Goal: Task Accomplishment & Management: Complete application form

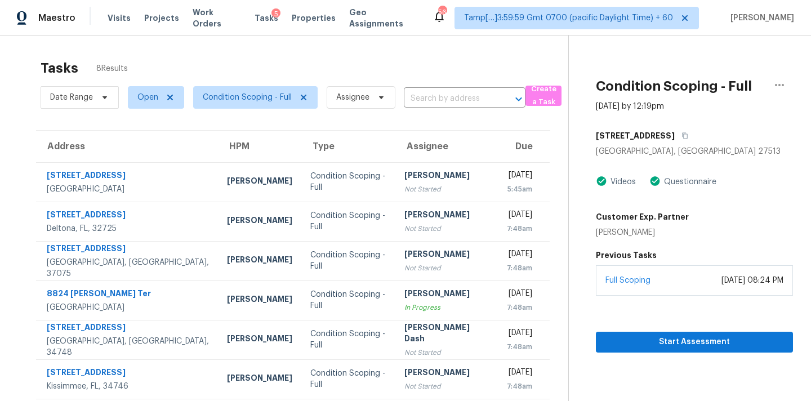
scroll to position [22, 0]
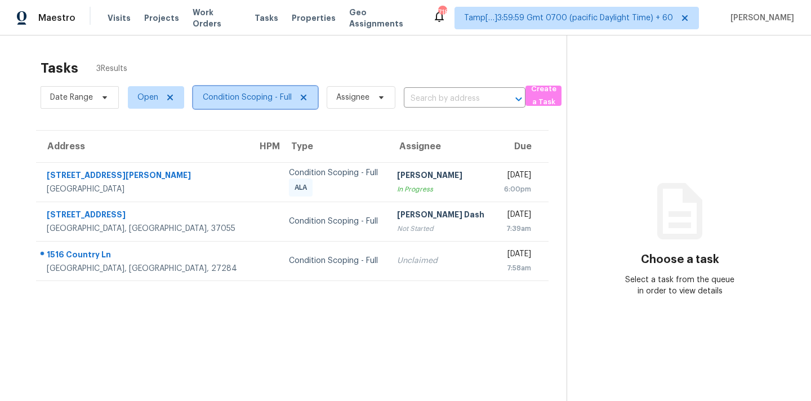
click at [269, 98] on span "Condition Scoping - Full" at bounding box center [247, 97] width 89 height 11
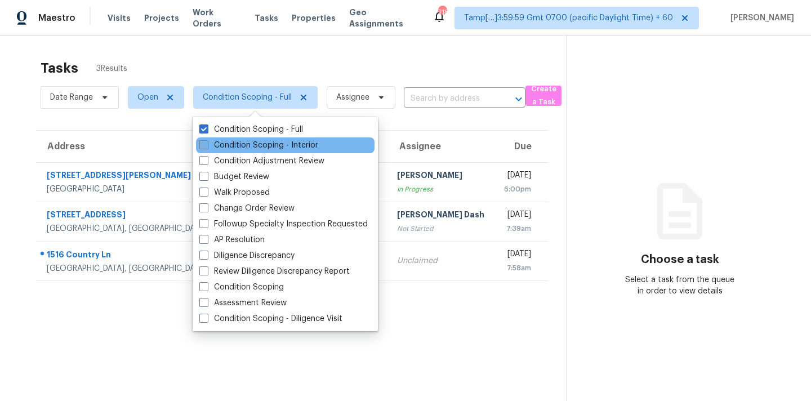
click at [272, 145] on label "Condition Scoping - Interior" at bounding box center [258, 145] width 119 height 11
click at [207, 145] on input "Condition Scoping - Interior" at bounding box center [202, 143] width 7 height 7
checkbox input "true"
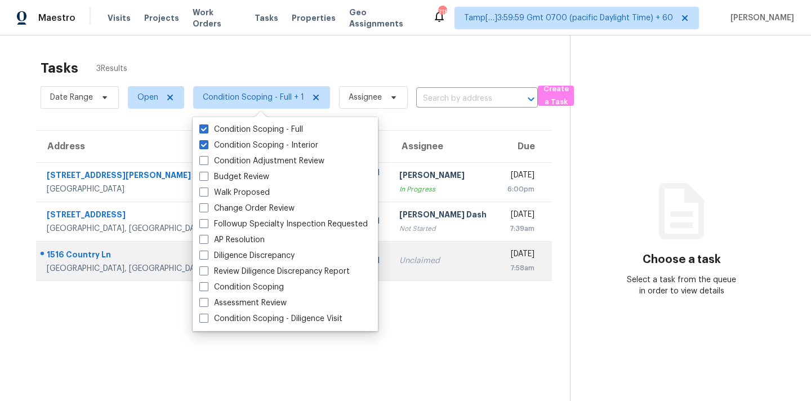
click at [425, 255] on div "Unclaimed" at bounding box center [443, 260] width 89 height 11
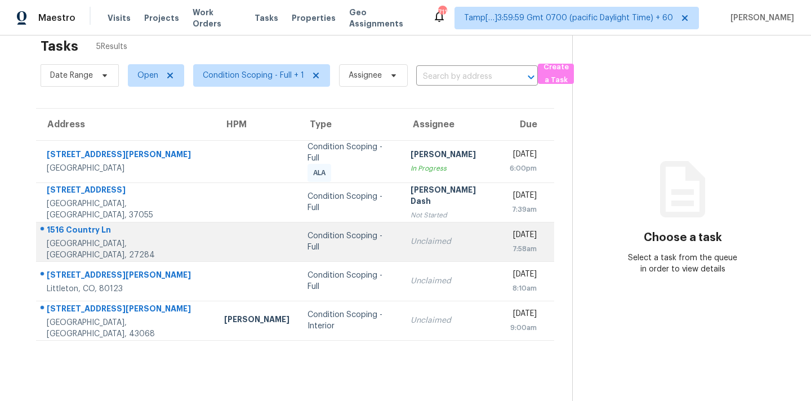
scroll to position [35, 0]
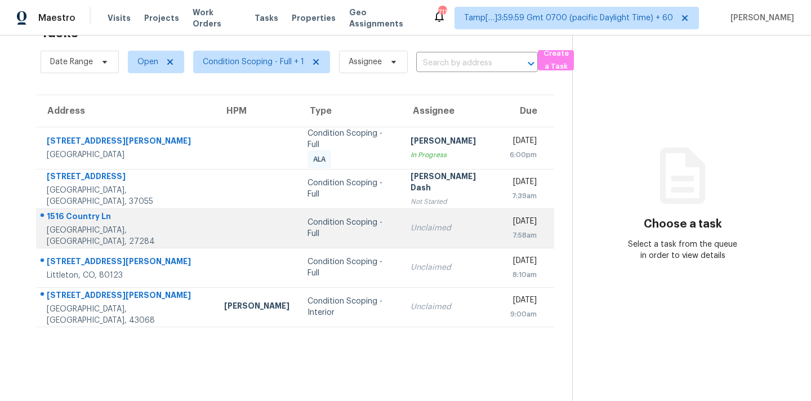
click at [411, 223] on div "Unclaimed" at bounding box center [451, 228] width 81 height 11
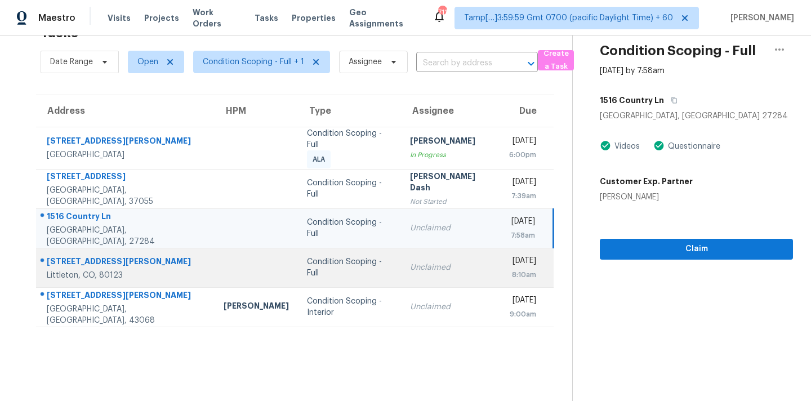
click at [410, 269] on div "Unclaimed" at bounding box center [450, 267] width 81 height 11
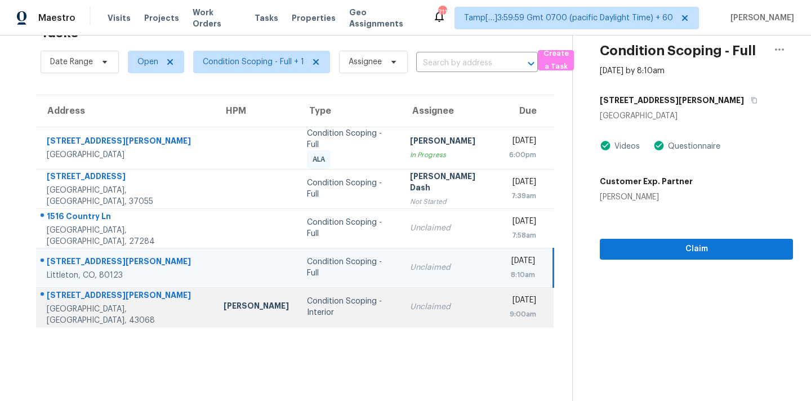
click at [410, 309] on div "Unclaimed" at bounding box center [450, 306] width 81 height 11
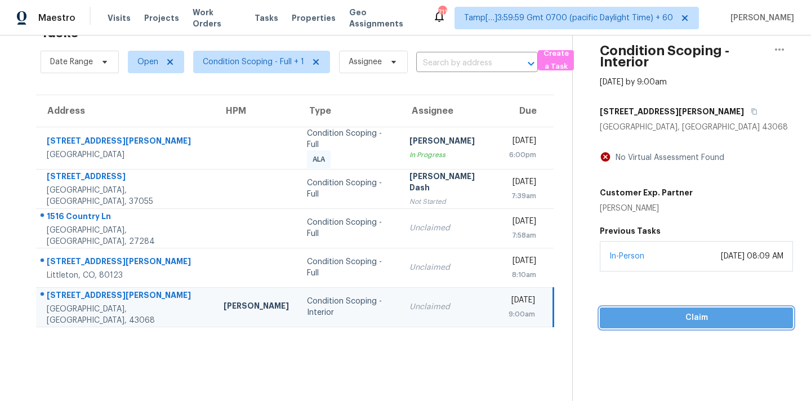
click at [634, 326] on button "Claim" at bounding box center [696, 318] width 193 height 21
click at [630, 322] on span "Start Assessment" at bounding box center [696, 318] width 175 height 14
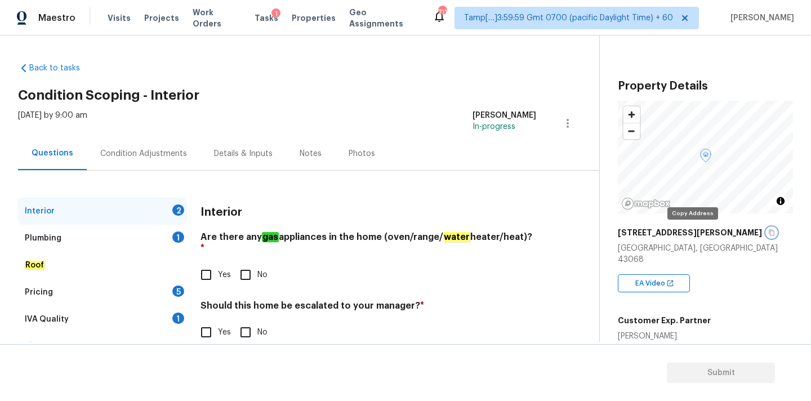
click at [769, 236] on icon "button" at bounding box center [772, 232] width 7 height 7
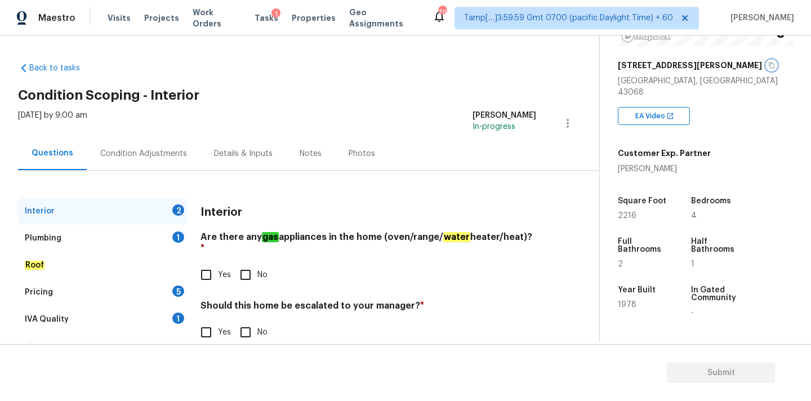
scroll to position [157, 0]
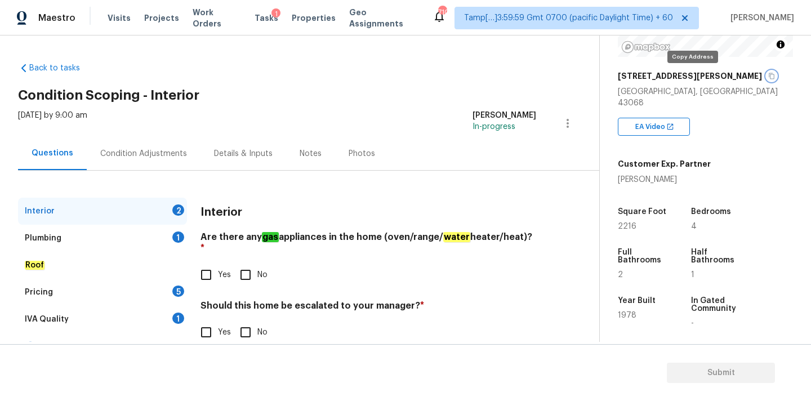
click at [769, 77] on icon "button" at bounding box center [772, 76] width 6 height 6
click at [211, 263] on input "Yes" at bounding box center [206, 275] width 24 height 24
checkbox input "true"
click at [243, 323] on input "No" at bounding box center [246, 333] width 24 height 24
checkbox input "true"
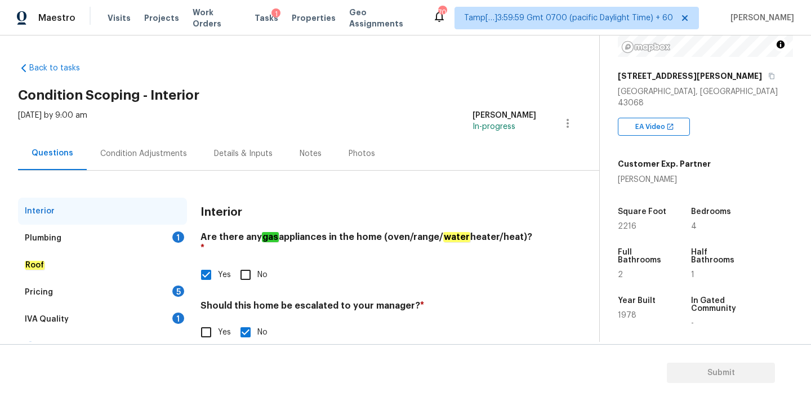
click at [141, 235] on div "Plumbing 1" at bounding box center [102, 238] width 169 height 27
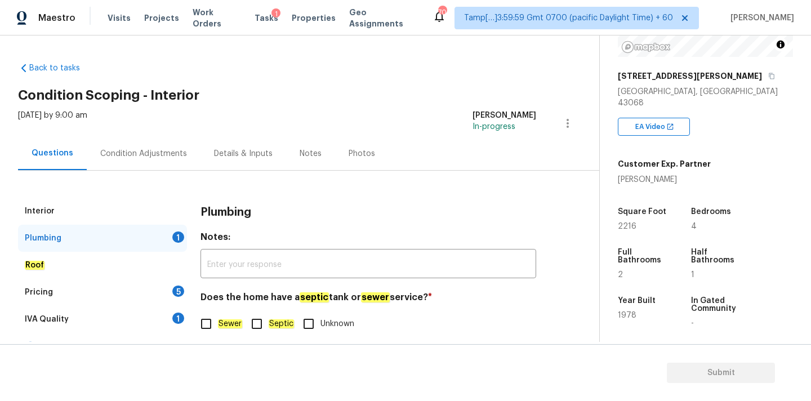
click at [208, 321] on input "Sewer" at bounding box center [206, 324] width 24 height 24
checkbox input "true"
click at [154, 312] on div "IVA Quality 1" at bounding box center [102, 319] width 169 height 27
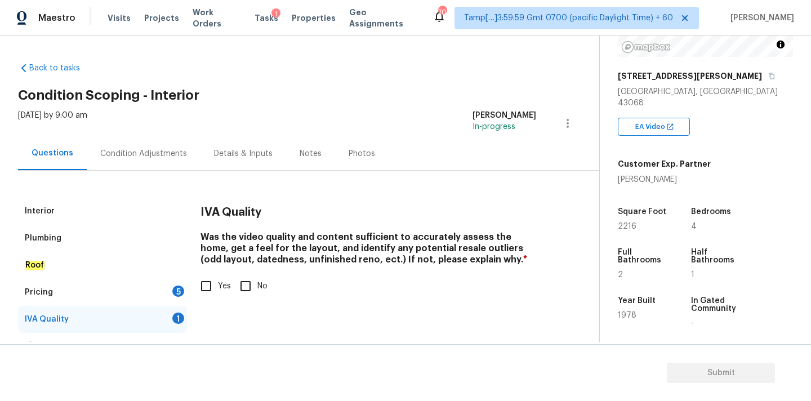
click at [217, 286] on input "Yes" at bounding box center [206, 286] width 24 height 24
checkbox input "true"
click at [164, 296] on div "Pricing 5" at bounding box center [102, 292] width 169 height 27
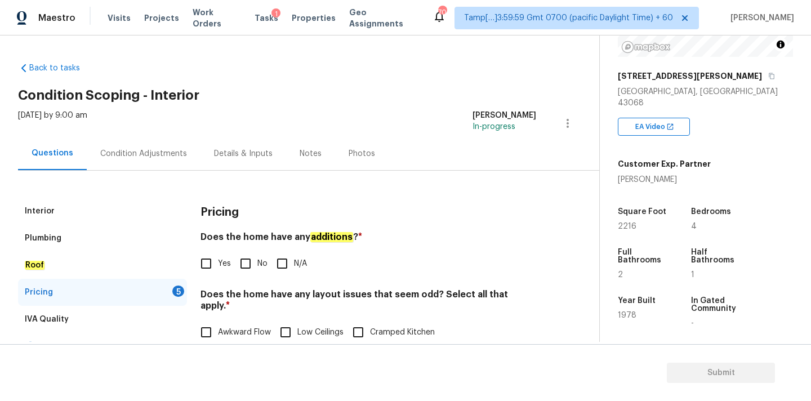
click at [260, 263] on span "No" at bounding box center [262, 264] width 10 height 12
click at [257, 263] on input "No" at bounding box center [246, 264] width 24 height 24
checkbox input "true"
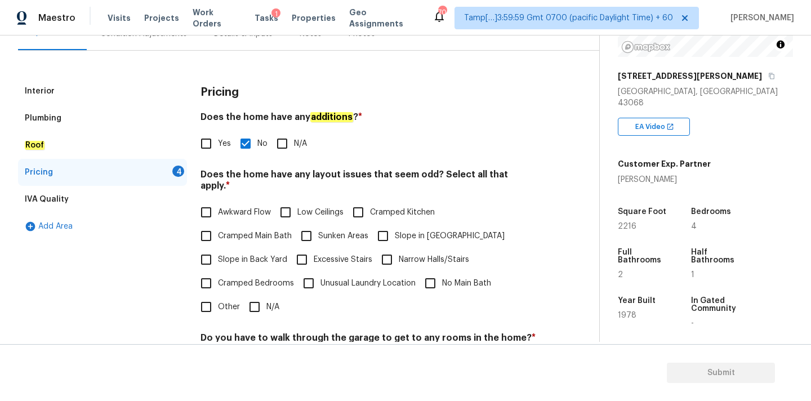
scroll to position [225, 0]
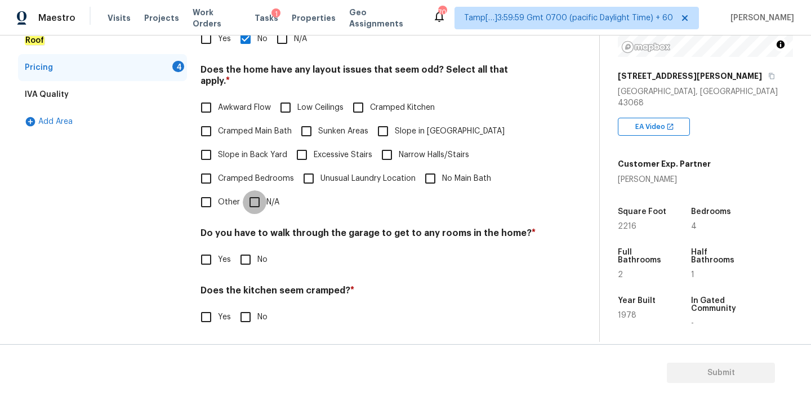
click at [258, 190] on input "N/A" at bounding box center [255, 202] width 24 height 24
checkbox input "true"
click at [250, 250] on input "No" at bounding box center [246, 260] width 24 height 24
checkbox input "true"
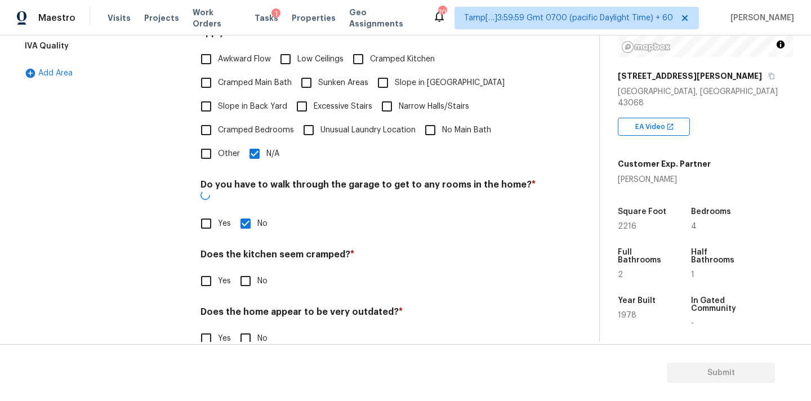
scroll to position [275, 0]
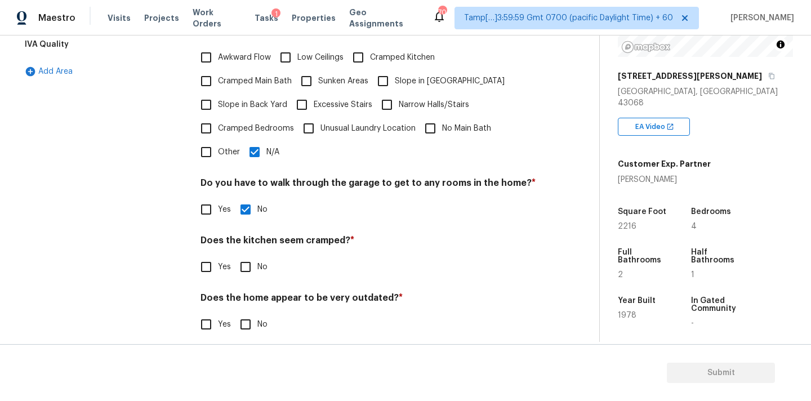
click at [250, 255] on input "No" at bounding box center [246, 267] width 24 height 24
checkbox input "true"
click at [248, 321] on input "No" at bounding box center [246, 325] width 24 height 24
checkbox input "true"
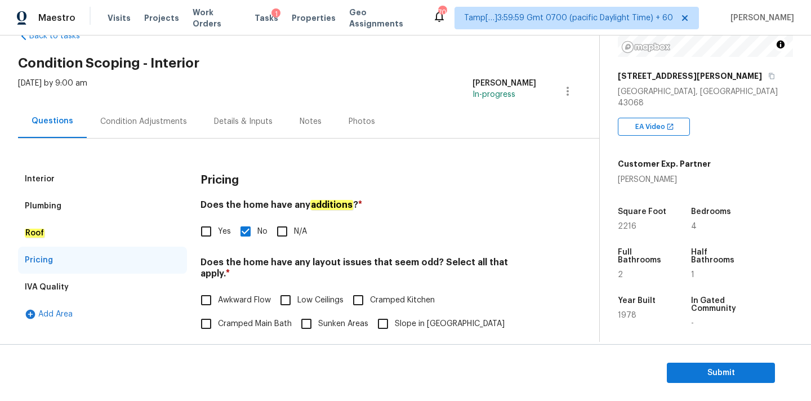
scroll to position [0, 0]
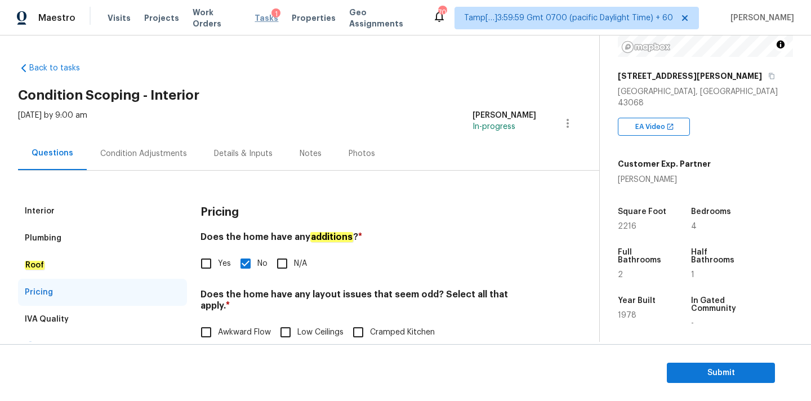
click at [258, 20] on span "Tasks" at bounding box center [267, 18] width 24 height 8
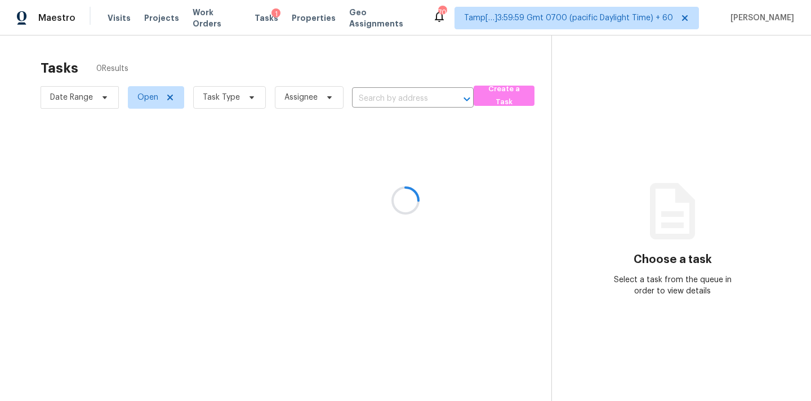
click at [217, 99] on div at bounding box center [405, 200] width 811 height 401
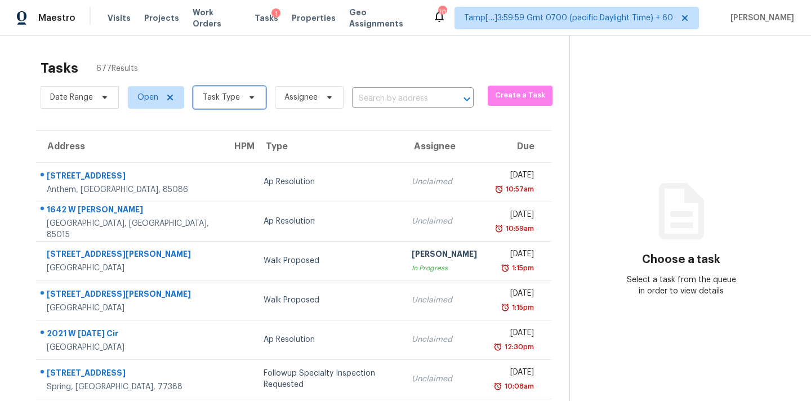
click at [217, 99] on span "Task Type" at bounding box center [221, 97] width 37 height 11
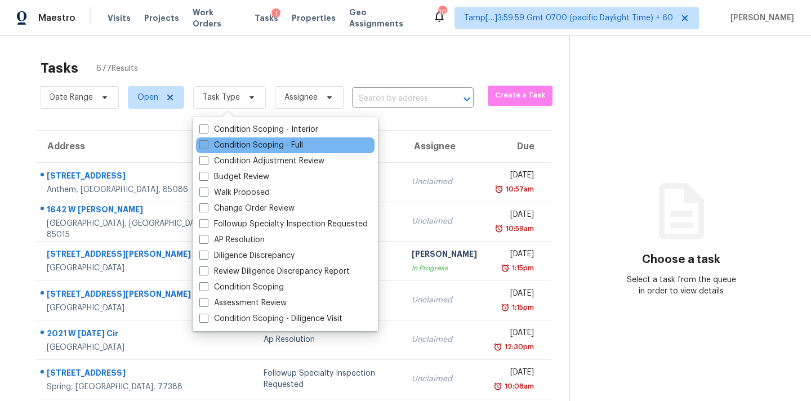
click at [218, 146] on label "Condition Scoping - Full" at bounding box center [251, 145] width 104 height 11
click at [207, 146] on input "Condition Scoping - Full" at bounding box center [202, 143] width 7 height 7
checkbox input "true"
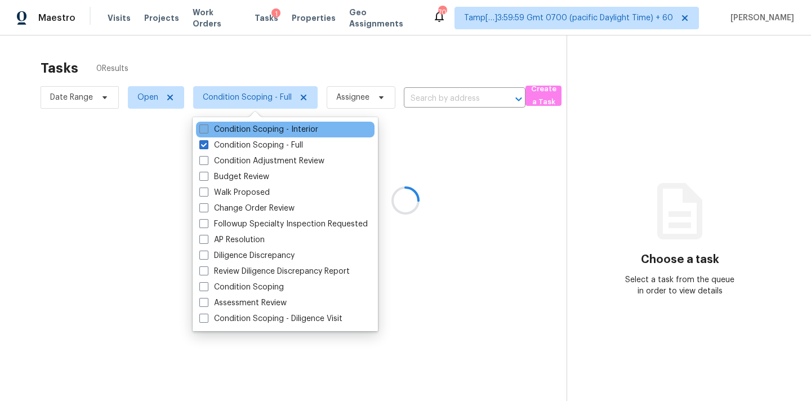
click at [230, 134] on label "Condition Scoping - Interior" at bounding box center [258, 129] width 119 height 11
click at [207, 131] on input "Condition Scoping - Interior" at bounding box center [202, 127] width 7 height 7
checkbox input "true"
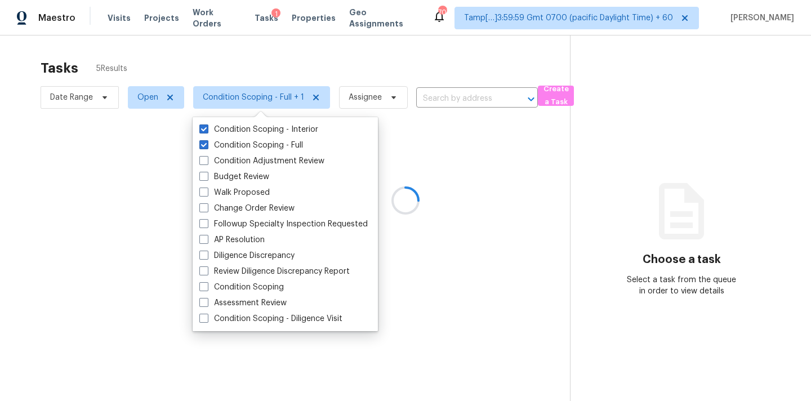
click at [431, 99] on div at bounding box center [405, 200] width 811 height 401
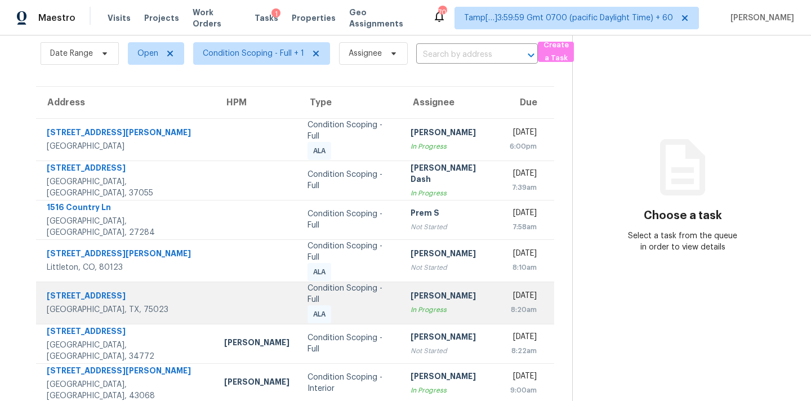
scroll to position [46, 0]
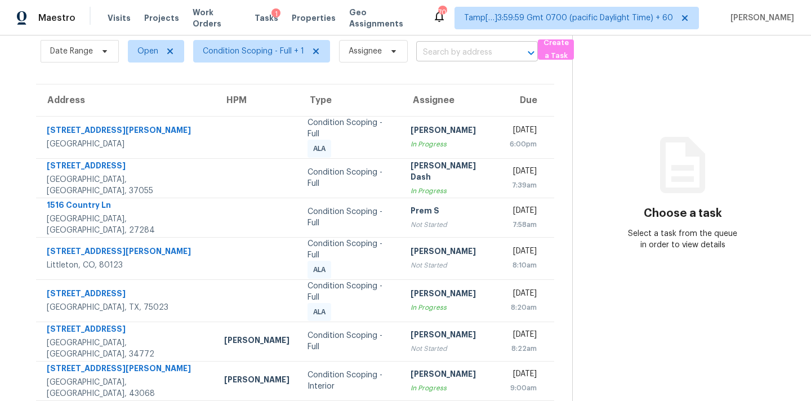
click at [450, 52] on input "text" at bounding box center [461, 52] width 90 height 17
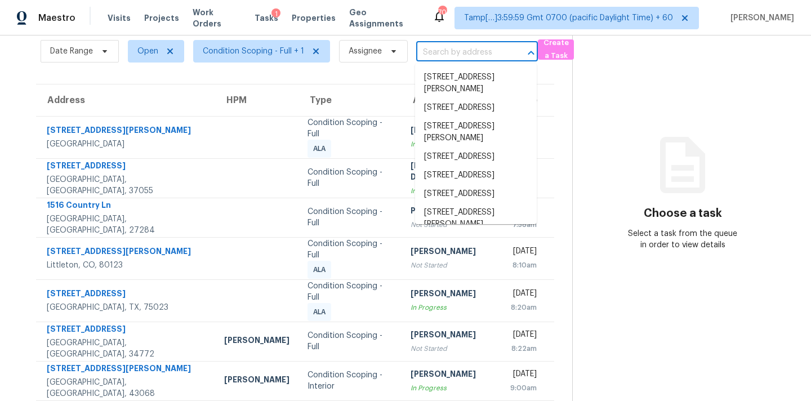
paste input "[STREET_ADDRESS][PERSON_NAME]"
type input "[STREET_ADDRESS][PERSON_NAME]"
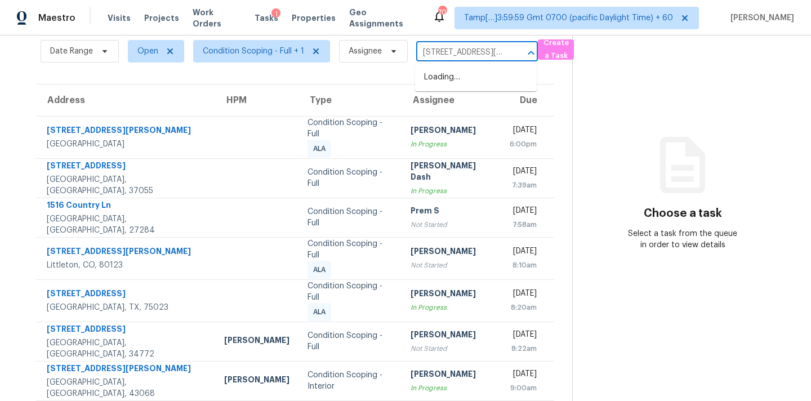
scroll to position [0, 77]
click at [447, 84] on li "[STREET_ADDRESS][PERSON_NAME]" at bounding box center [476, 83] width 122 height 30
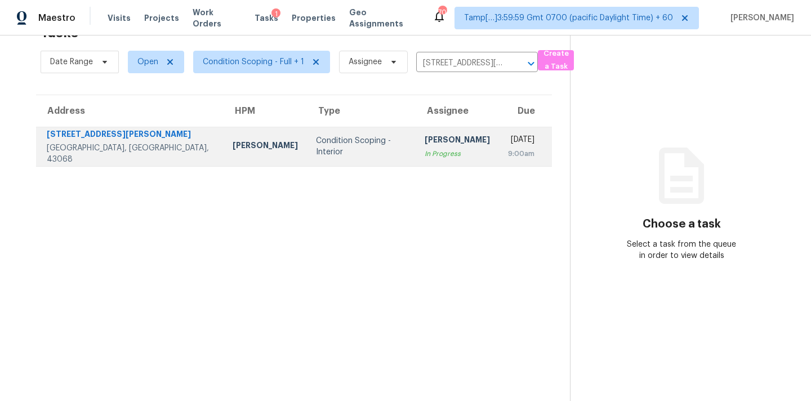
click at [425, 149] on div "In Progress" at bounding box center [457, 153] width 65 height 11
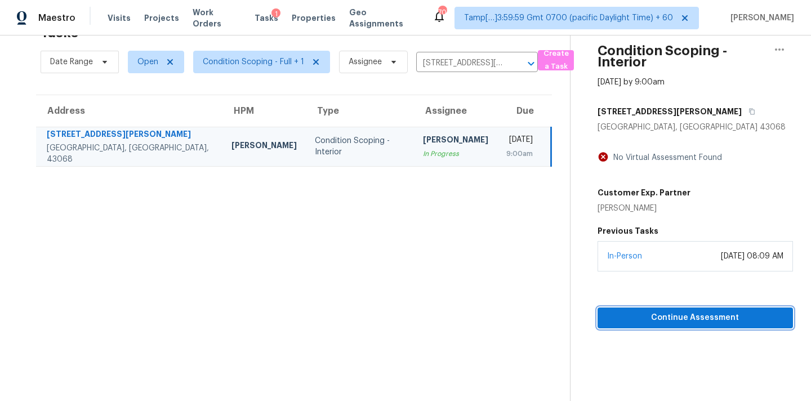
click at [640, 316] on span "Continue Assessment" at bounding box center [695, 318] width 177 height 14
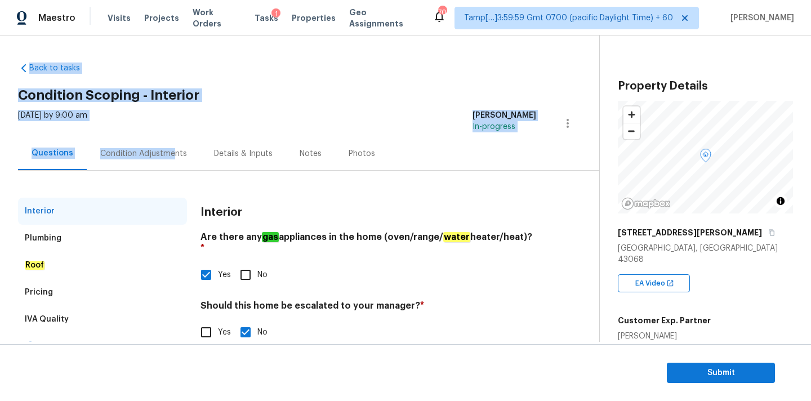
click at [171, 151] on div "Condition Adjustments" at bounding box center [143, 153] width 87 height 11
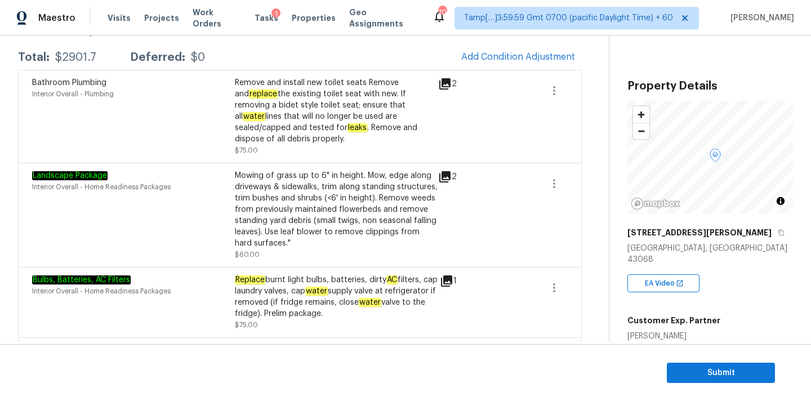
scroll to position [156, 0]
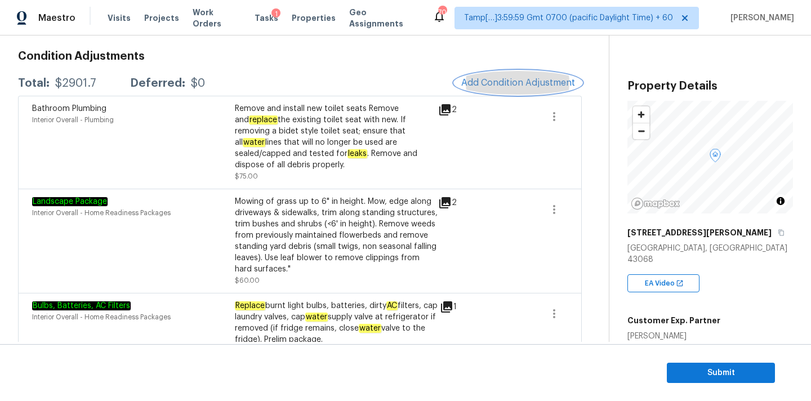
click at [507, 83] on span "Add Condition Adjustment" at bounding box center [518, 83] width 114 height 10
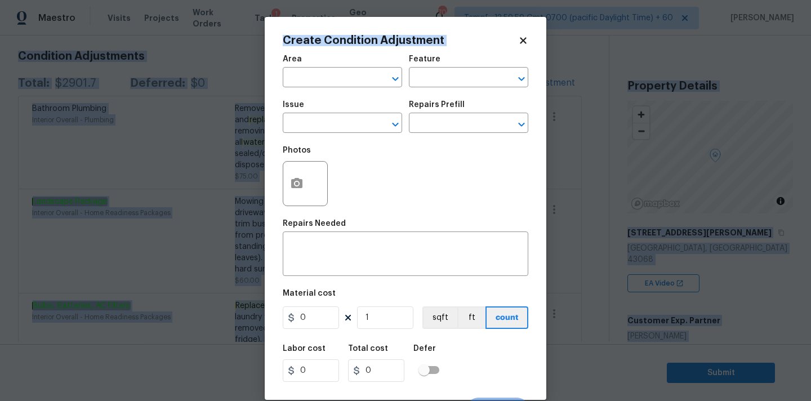
click at [524, 44] on icon at bounding box center [523, 40] width 10 height 10
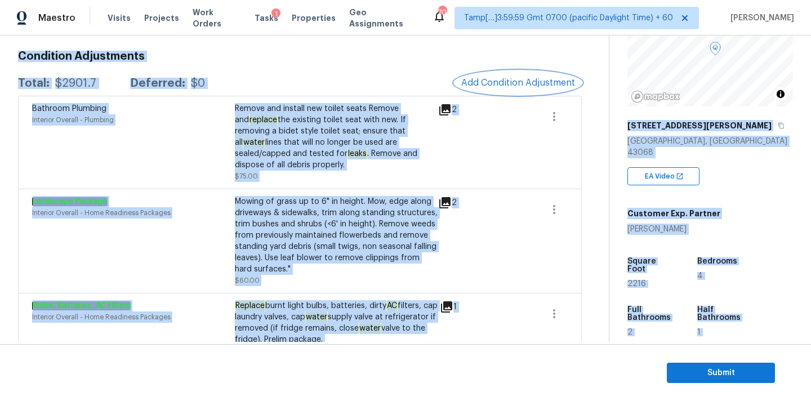
scroll to position [116, 0]
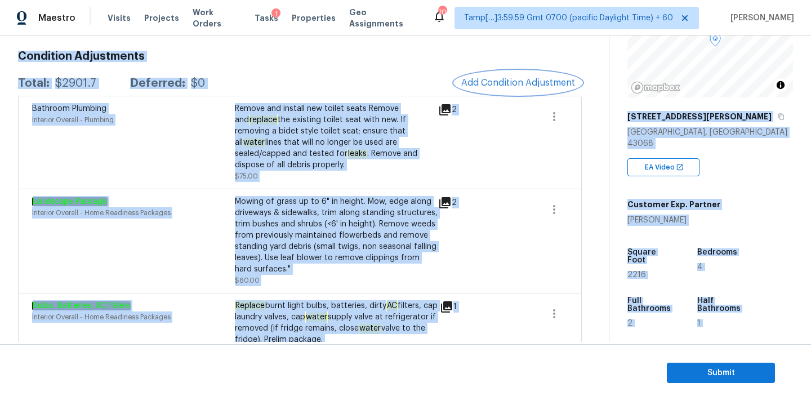
click at [508, 86] on span "Add Condition Adjustment" at bounding box center [518, 83] width 114 height 10
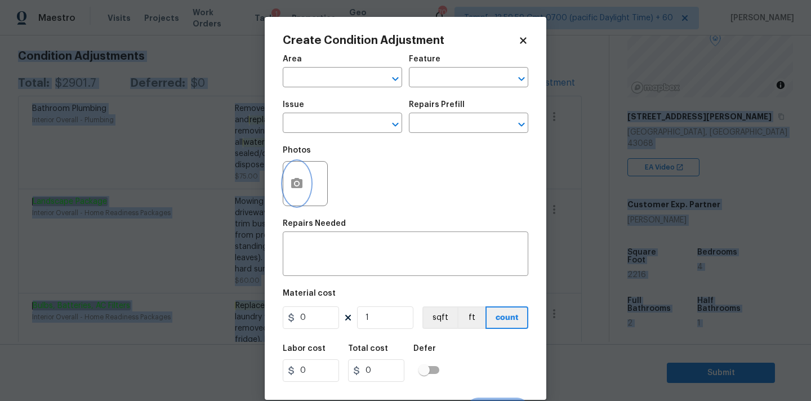
click at [295, 185] on circle "button" at bounding box center [296, 183] width 3 height 3
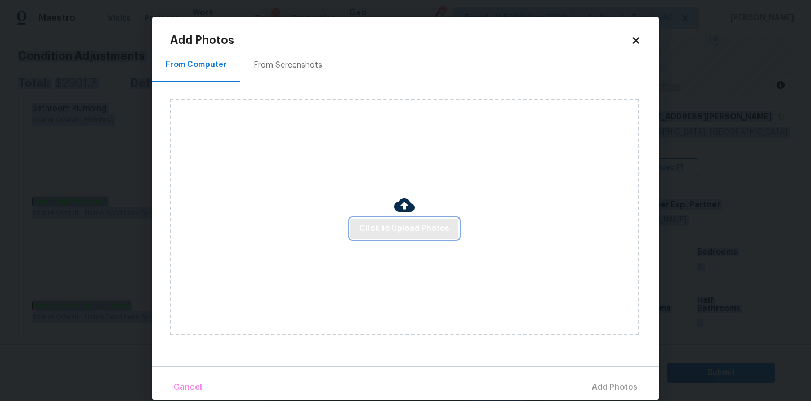
click at [402, 220] on button "Click to Upload Photos" at bounding box center [404, 229] width 108 height 21
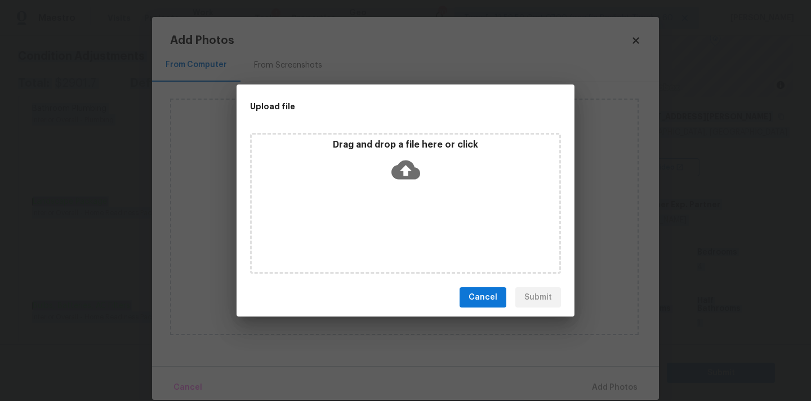
click at [402, 162] on icon at bounding box center [406, 170] width 29 height 19
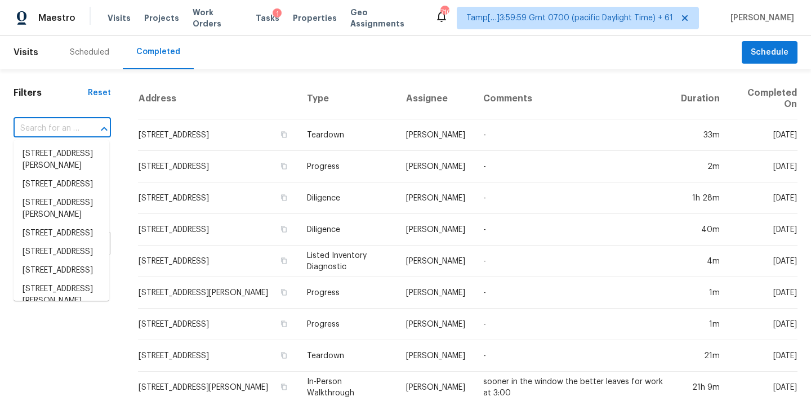
click at [30, 132] on input "text" at bounding box center [47, 128] width 66 height 17
type input "[STREET_ADDRESS][PERSON_NAME]"
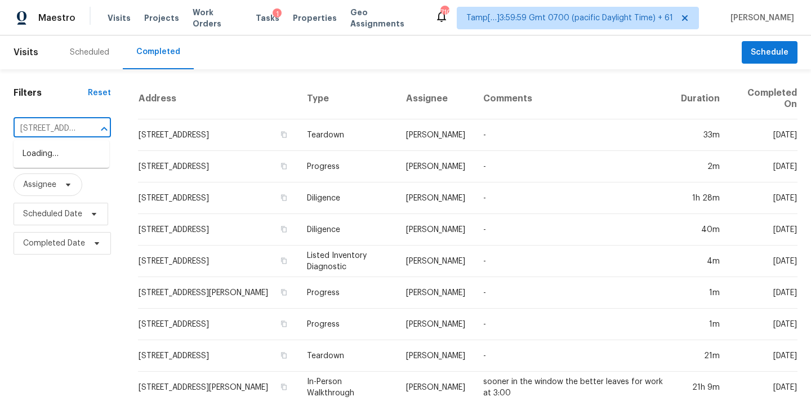
scroll to position [0, 102]
click at [46, 157] on li "[STREET_ADDRESS][PERSON_NAME]" at bounding box center [62, 160] width 96 height 30
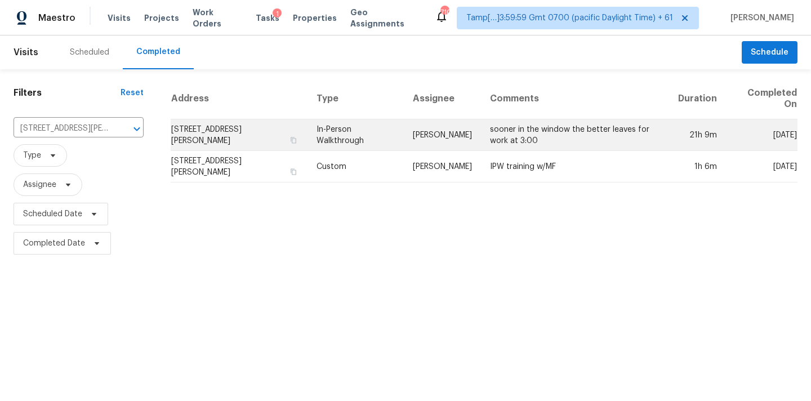
click at [468, 140] on td "[PERSON_NAME]" at bounding box center [442, 135] width 77 height 32
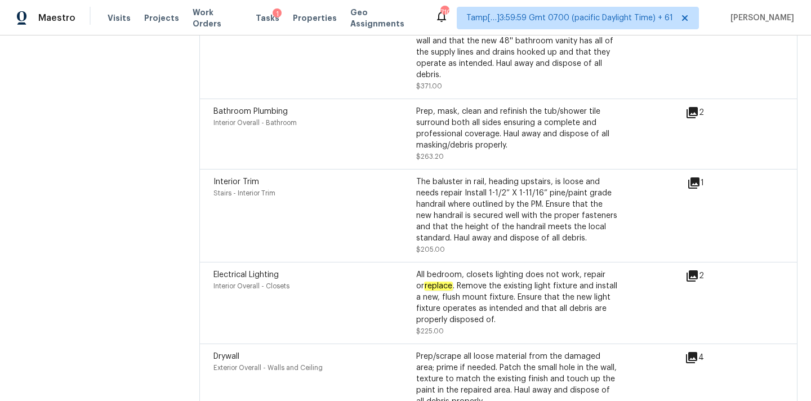
scroll to position [3730, 0]
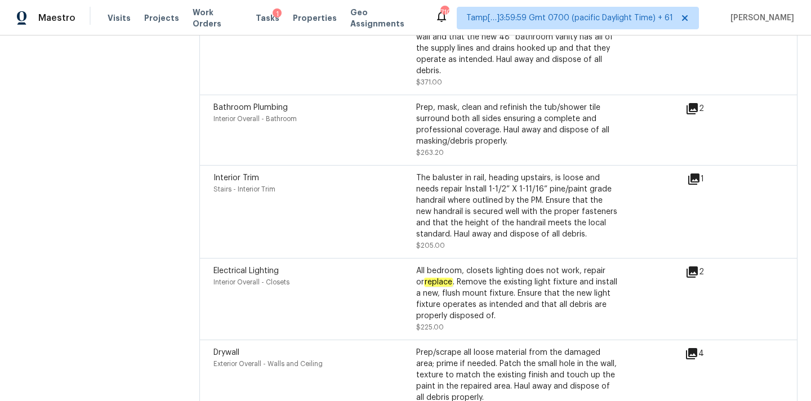
click at [423, 217] on div "The baluster in rail, heading upstairs, is loose and needs repair Install 1-1/2…" at bounding box center [517, 206] width 203 height 68
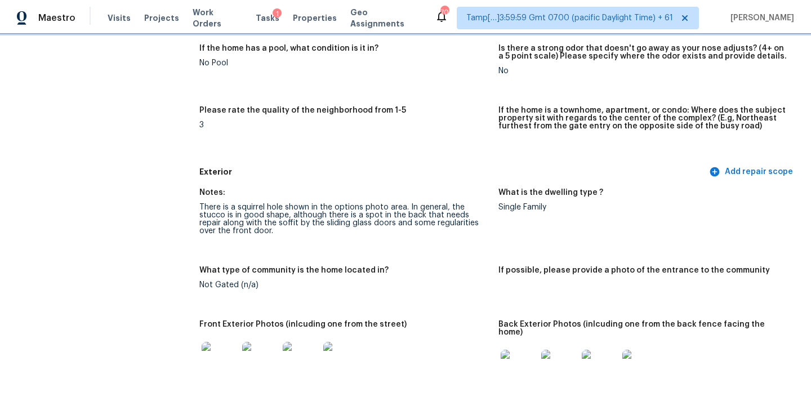
scroll to position [335, 0]
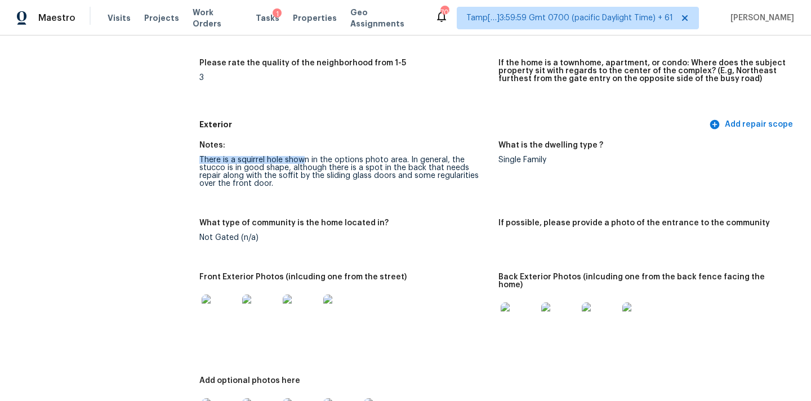
drag, startPoint x: 200, startPoint y: 158, endPoint x: 305, endPoint y: 162, distance: 104.9
click at [305, 162] on div "There is a squirrel hole shown in the options photo area. In general, the stucc…" at bounding box center [344, 172] width 290 height 32
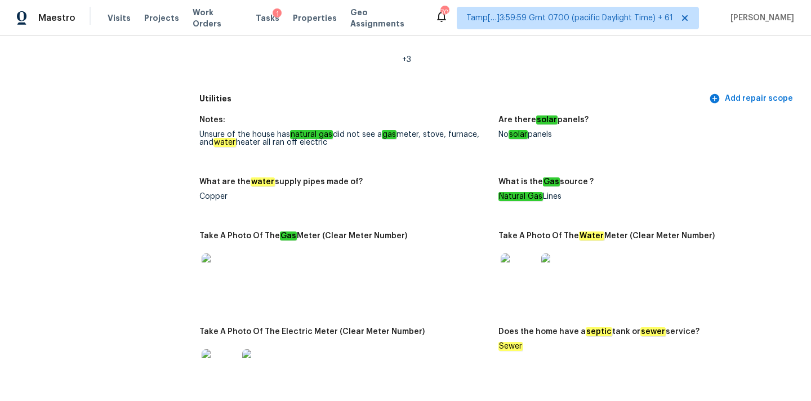
scroll to position [714, 0]
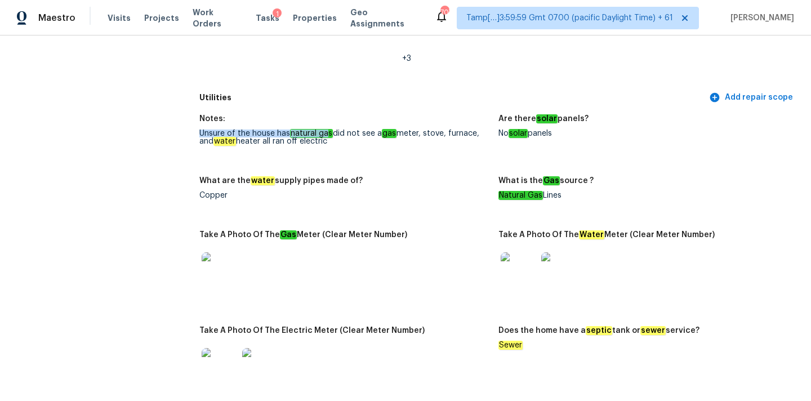
drag, startPoint x: 200, startPoint y: 125, endPoint x: 327, endPoint y: 126, distance: 126.8
click at [327, 130] on div "Unsure of the house has natural gas did not see a gas meter, stove, furnace, an…" at bounding box center [344, 138] width 290 height 16
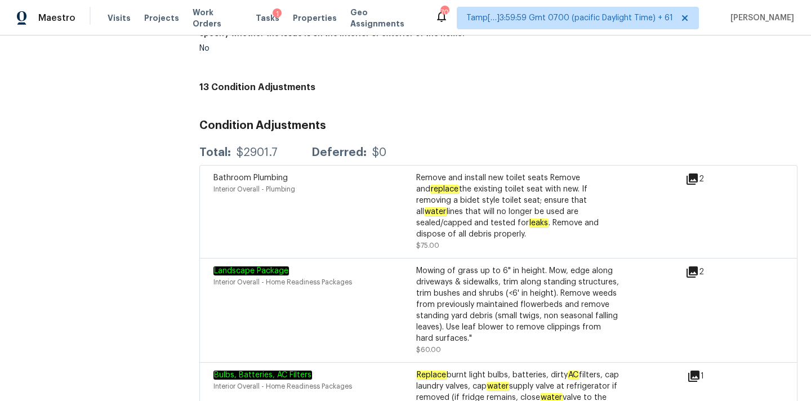
scroll to position [2765, 0]
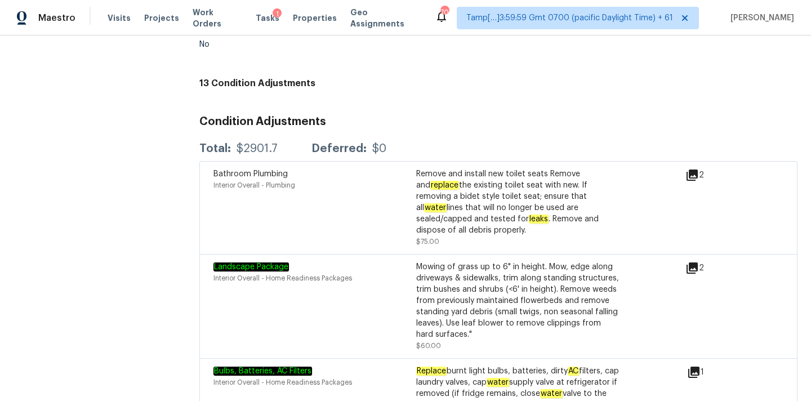
click at [695, 170] on icon at bounding box center [692, 175] width 11 height 11
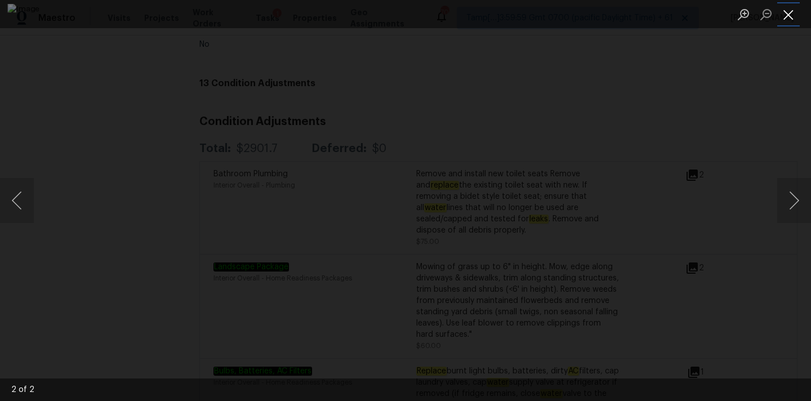
click at [789, 13] on button "Close lightbox" at bounding box center [789, 15] width 23 height 20
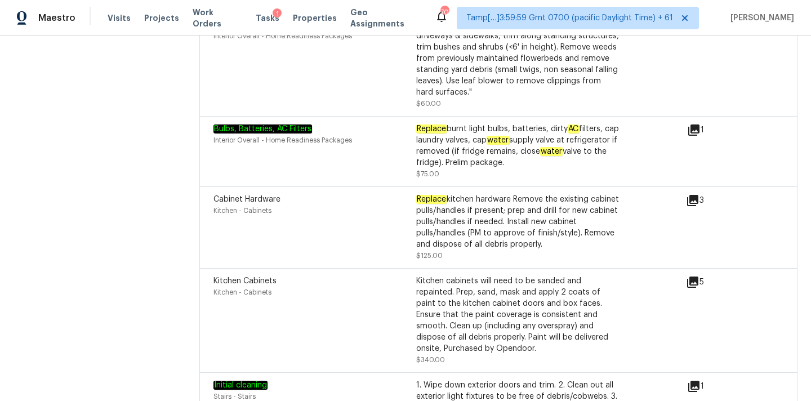
scroll to position [3013, 0]
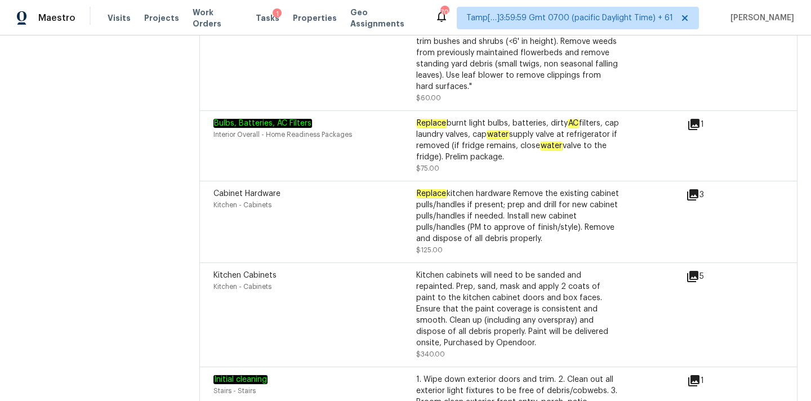
click at [694, 189] on icon at bounding box center [692, 194] width 11 height 11
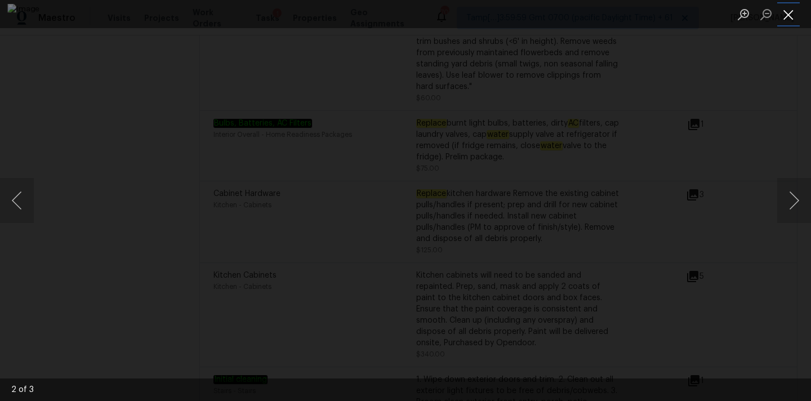
click at [789, 17] on button "Close lightbox" at bounding box center [789, 15] width 23 height 20
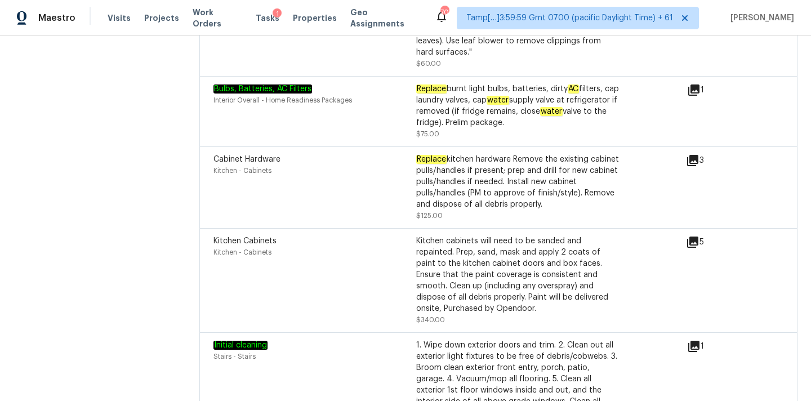
scroll to position [3049, 0]
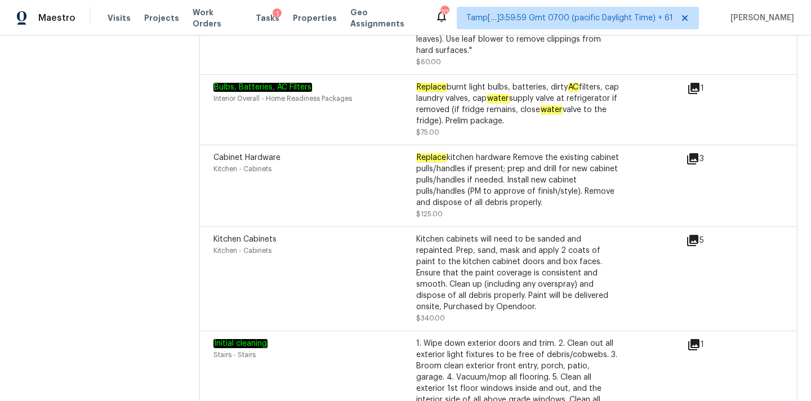
click at [696, 153] on icon at bounding box center [692, 158] width 11 height 11
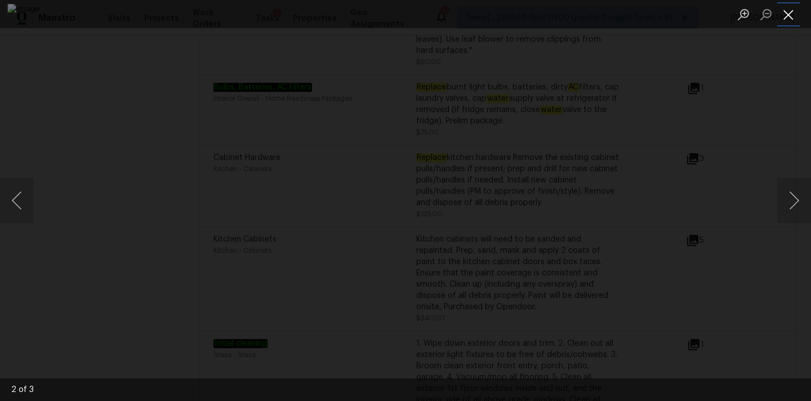
click at [791, 9] on button "Close lightbox" at bounding box center [789, 15] width 23 height 20
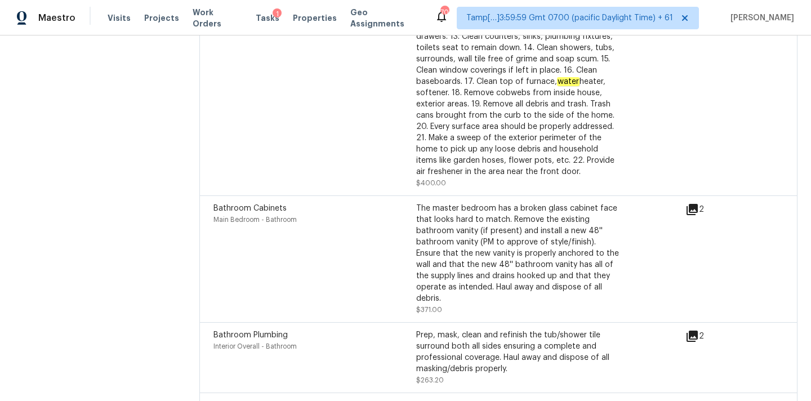
scroll to position [3529, 0]
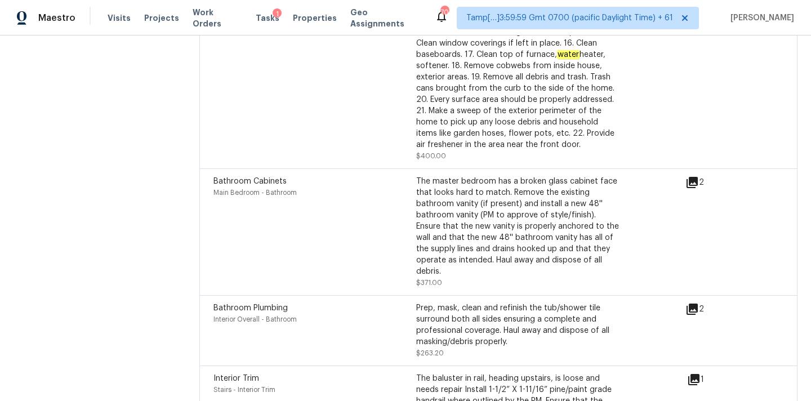
click at [691, 176] on icon at bounding box center [693, 183] width 14 height 14
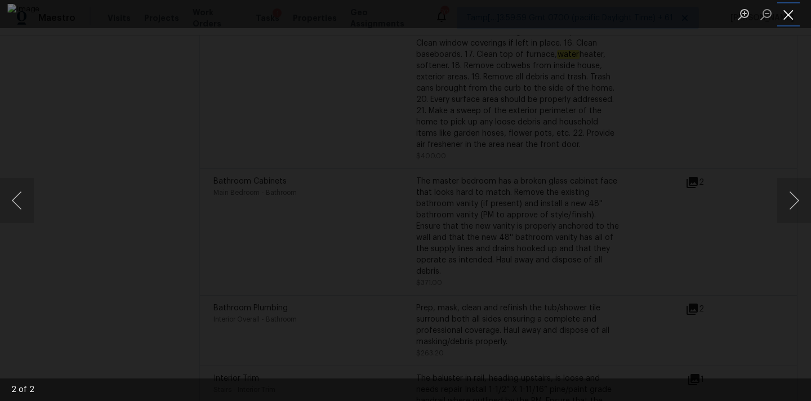
click at [787, 10] on button "Close lightbox" at bounding box center [789, 15] width 23 height 20
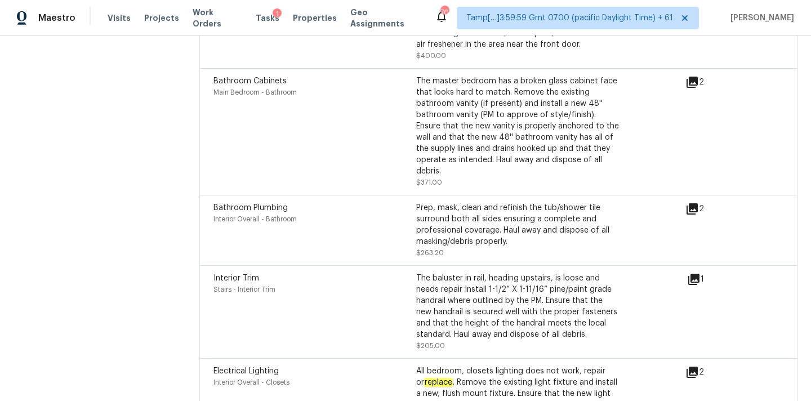
scroll to position [3634, 0]
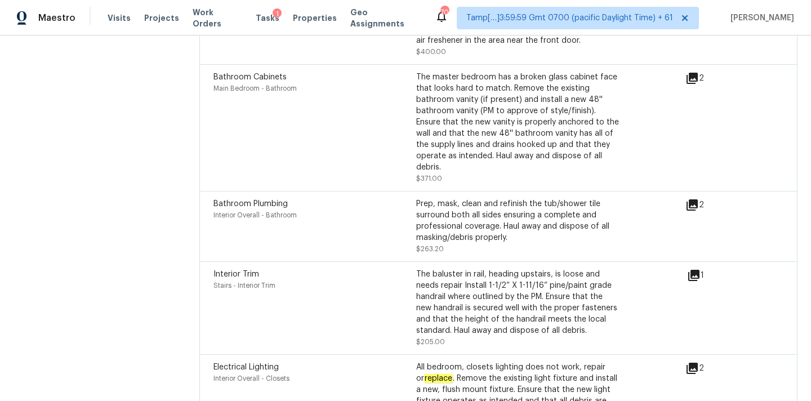
click at [692, 198] on icon at bounding box center [693, 205] width 14 height 14
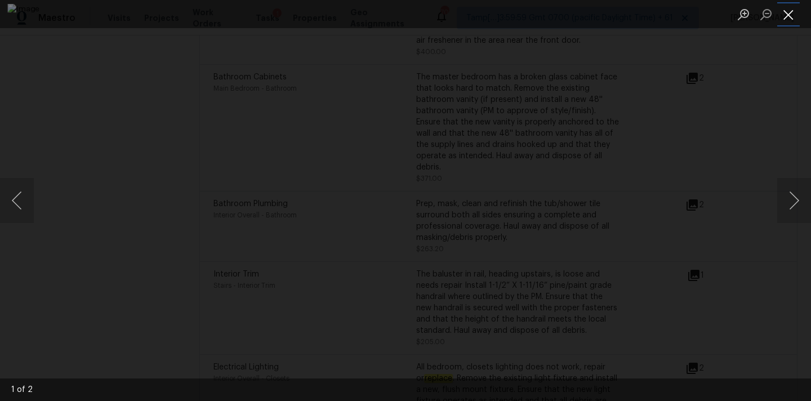
click at [787, 11] on button "Close lightbox" at bounding box center [789, 15] width 23 height 20
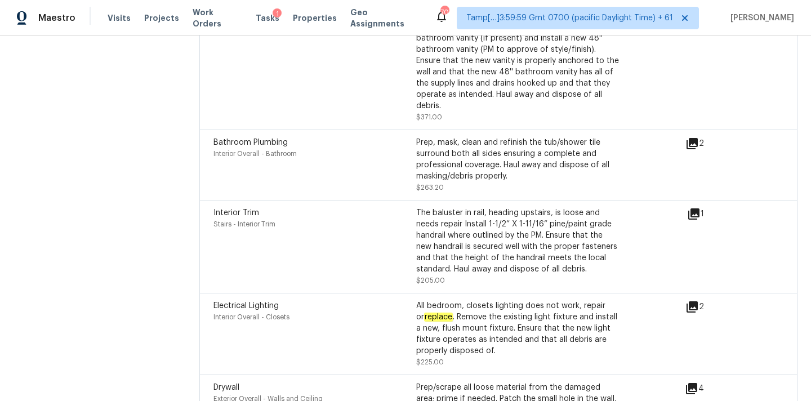
scroll to position [3720, 0]
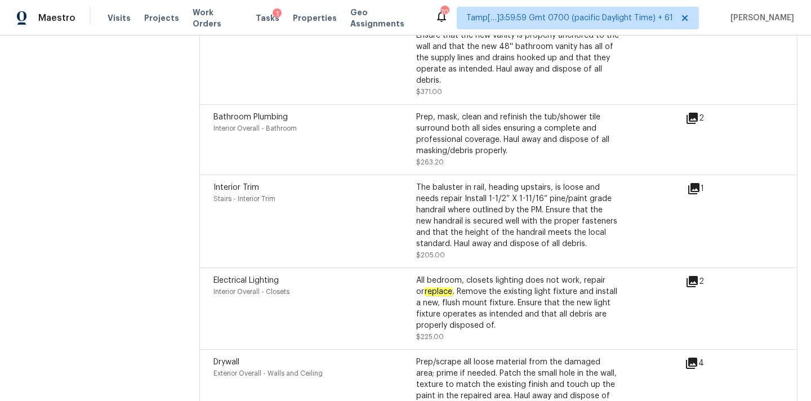
click at [695, 183] on icon at bounding box center [694, 188] width 11 height 11
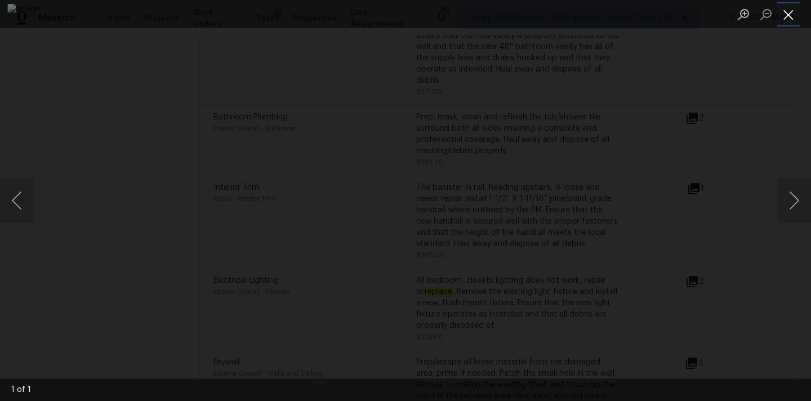
click at [793, 13] on button "Close lightbox" at bounding box center [789, 15] width 23 height 20
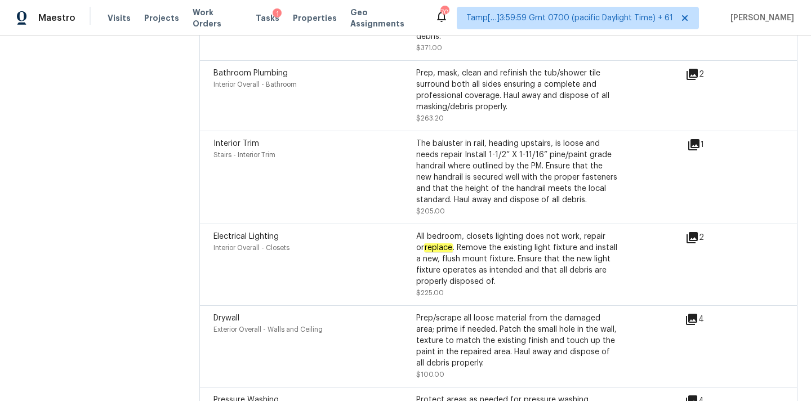
scroll to position [3793, 0]
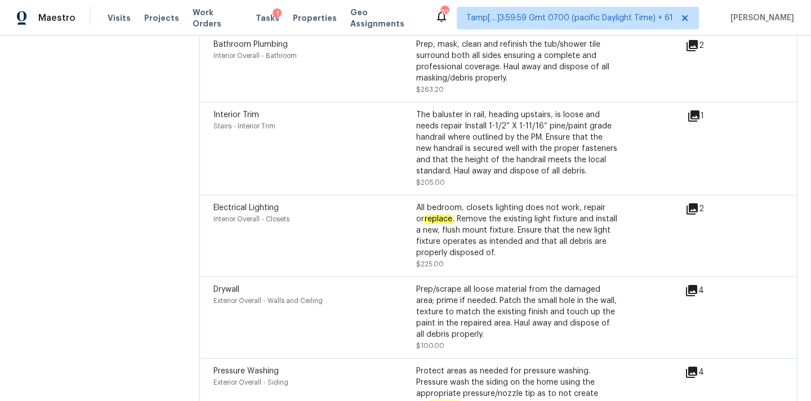
click at [694, 203] on icon at bounding box center [692, 208] width 11 height 11
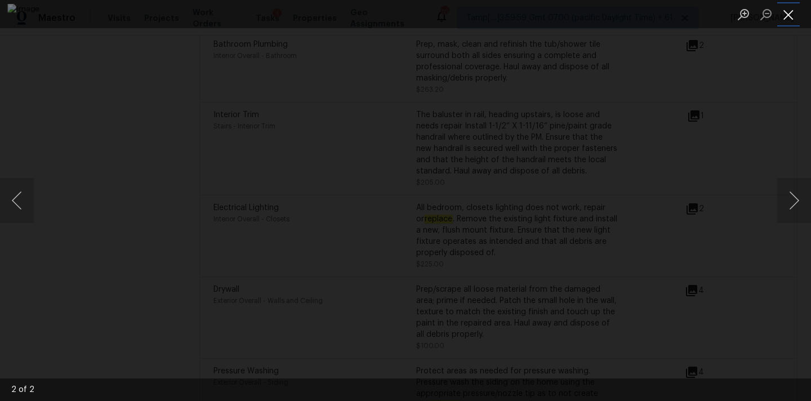
click at [791, 12] on button "Close lightbox" at bounding box center [789, 15] width 23 height 20
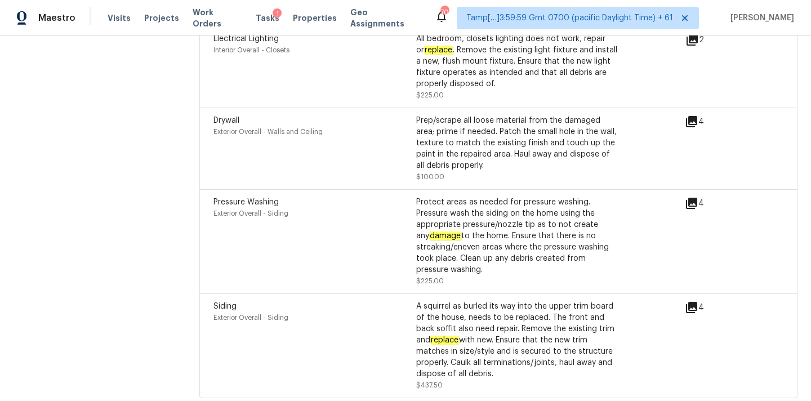
scroll to position [3946, 0]
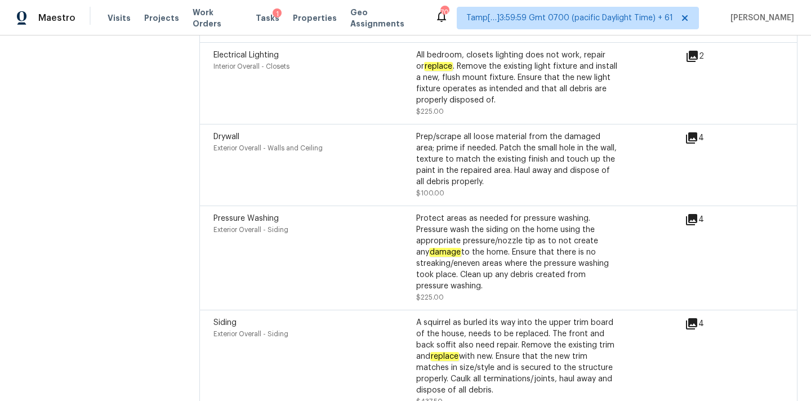
click at [694, 132] on icon at bounding box center [691, 137] width 11 height 11
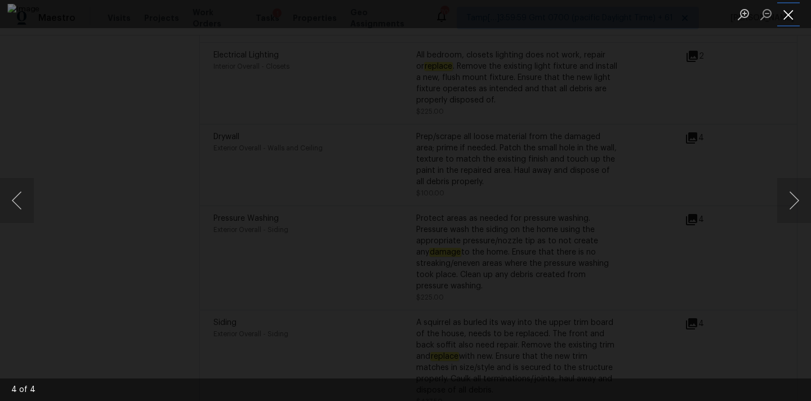
click at [789, 17] on button "Close lightbox" at bounding box center [789, 15] width 23 height 20
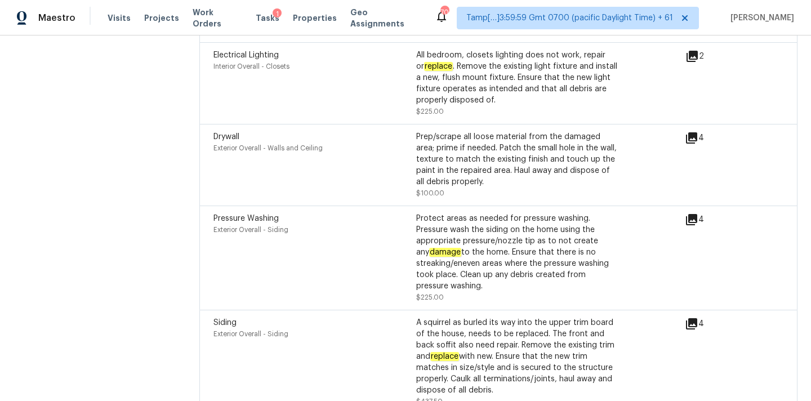
scroll to position [3987, 0]
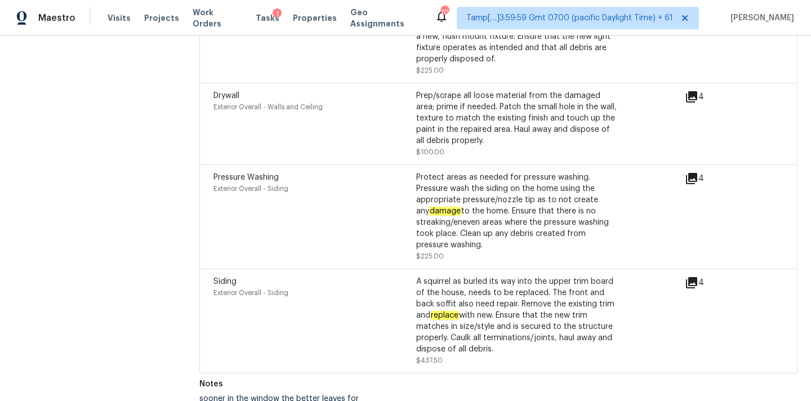
click at [690, 277] on icon at bounding box center [691, 282] width 11 height 11
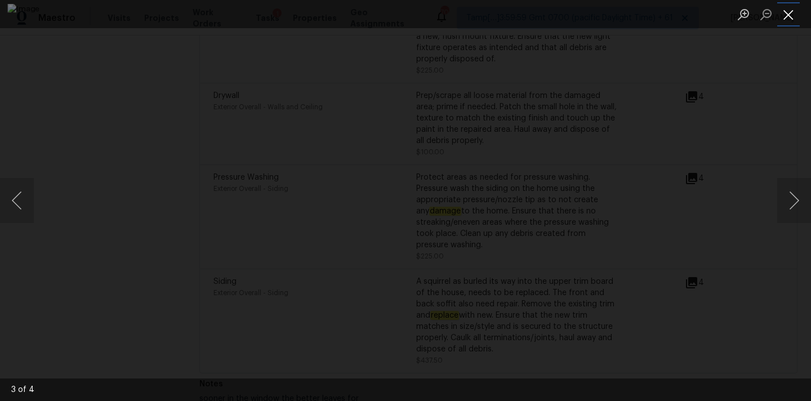
click at [787, 10] on button "Close lightbox" at bounding box center [789, 15] width 23 height 20
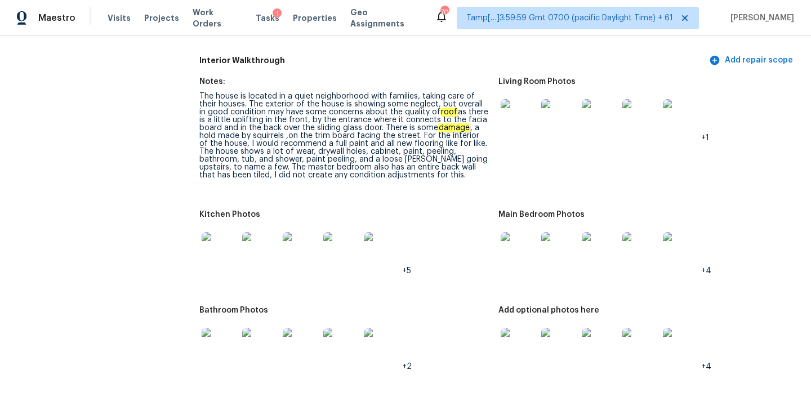
scroll to position [1198, 0]
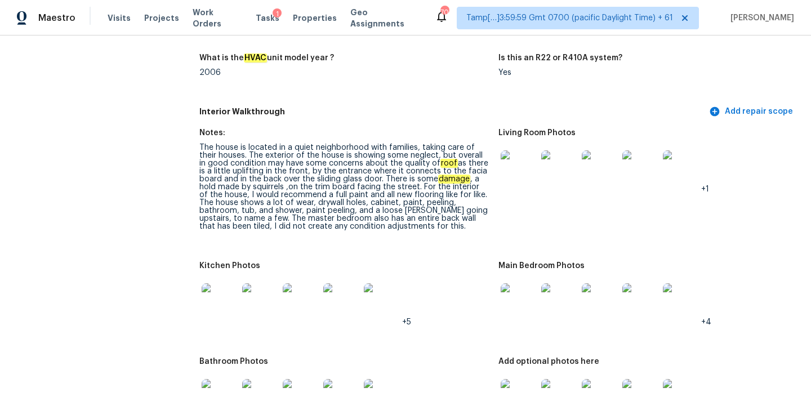
click at [510, 152] on img at bounding box center [519, 168] width 36 height 36
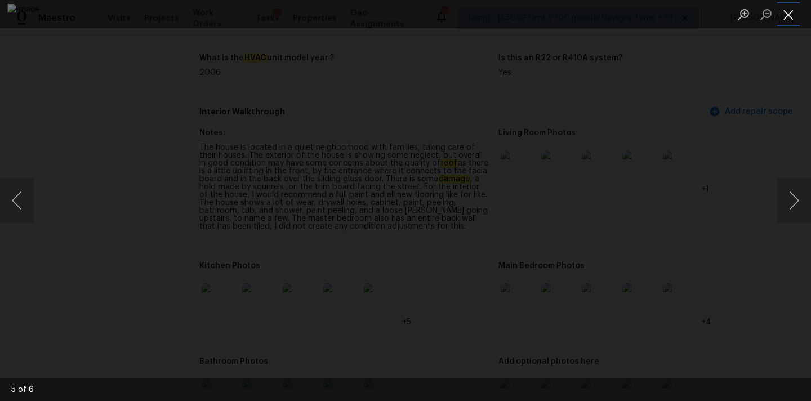
click at [792, 16] on button "Close lightbox" at bounding box center [789, 15] width 23 height 20
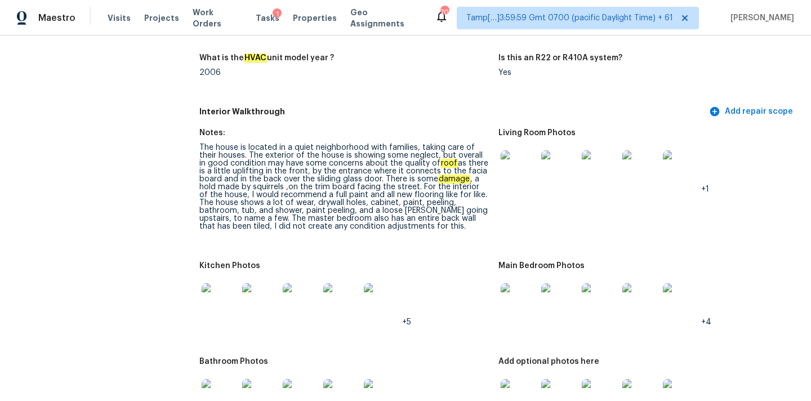
click at [526, 298] on img at bounding box center [519, 301] width 36 height 36
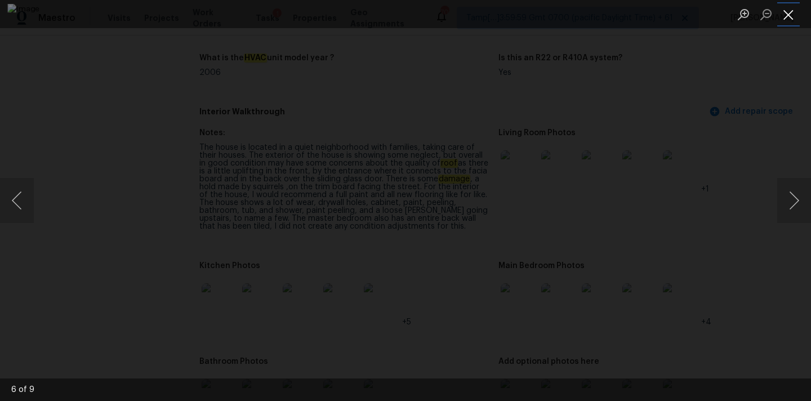
click at [789, 19] on button "Close lightbox" at bounding box center [789, 15] width 23 height 20
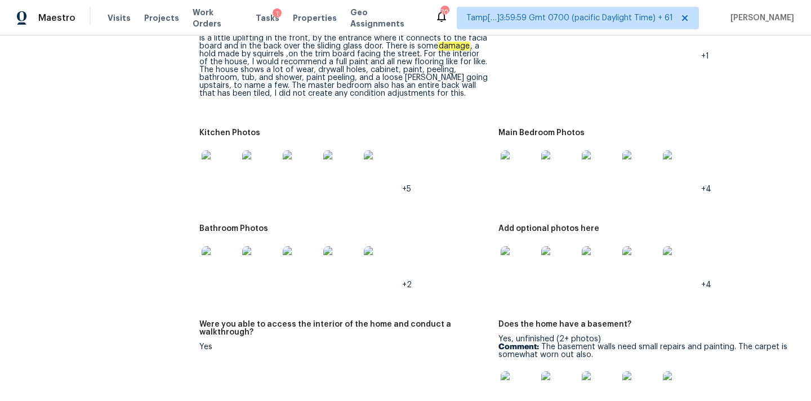
scroll to position [1337, 0]
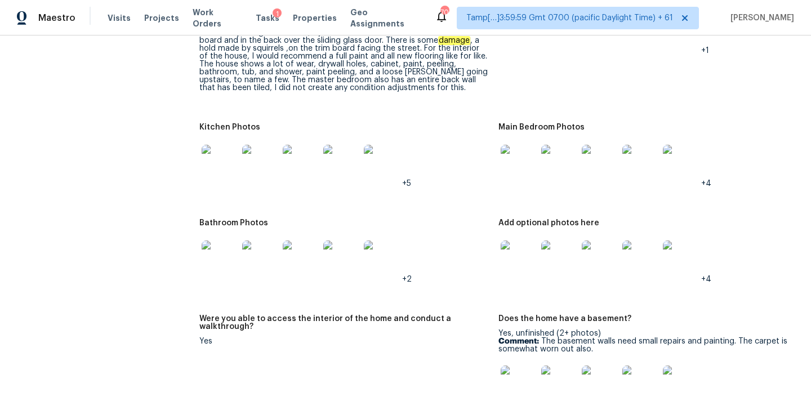
click at [213, 146] on img at bounding box center [220, 163] width 36 height 36
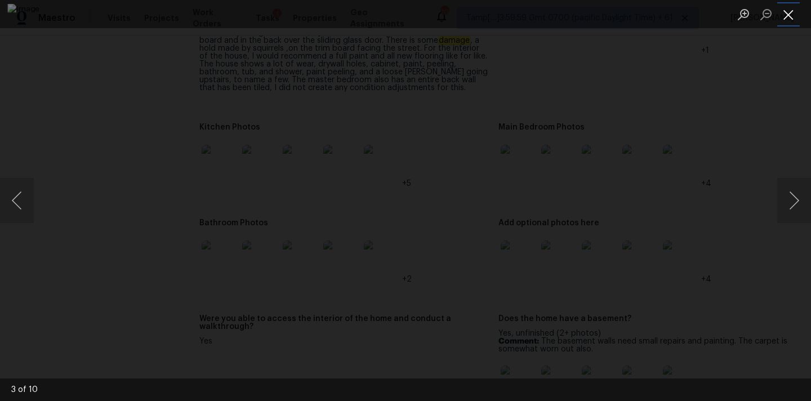
click at [792, 9] on button "Close lightbox" at bounding box center [789, 15] width 23 height 20
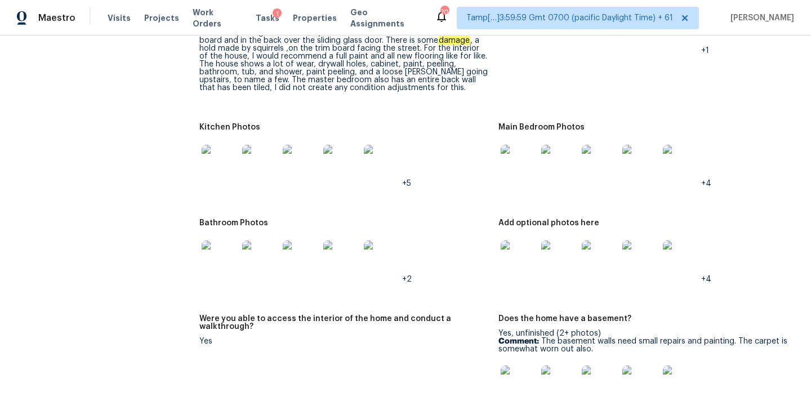
click at [523, 245] on img at bounding box center [519, 259] width 36 height 36
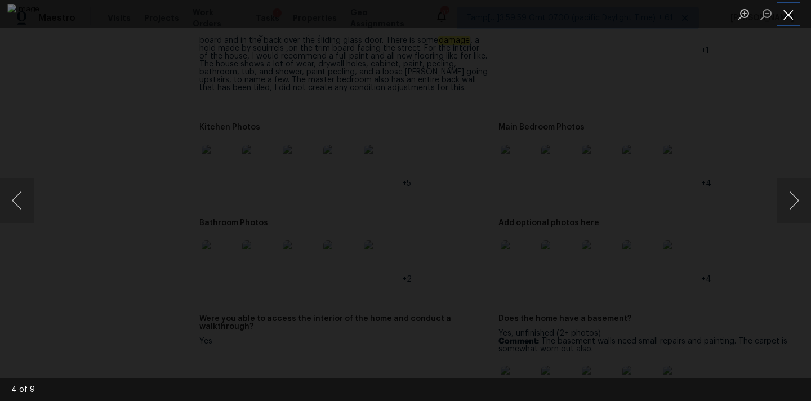
click at [793, 16] on button "Close lightbox" at bounding box center [789, 15] width 23 height 20
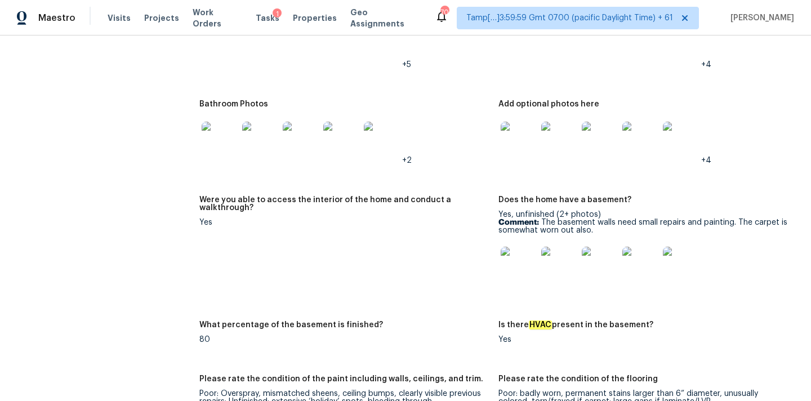
scroll to position [1473, 0]
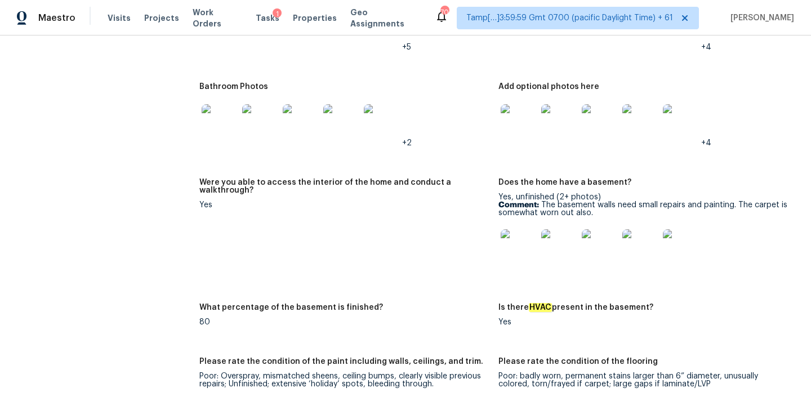
click at [518, 242] on img at bounding box center [519, 247] width 36 height 36
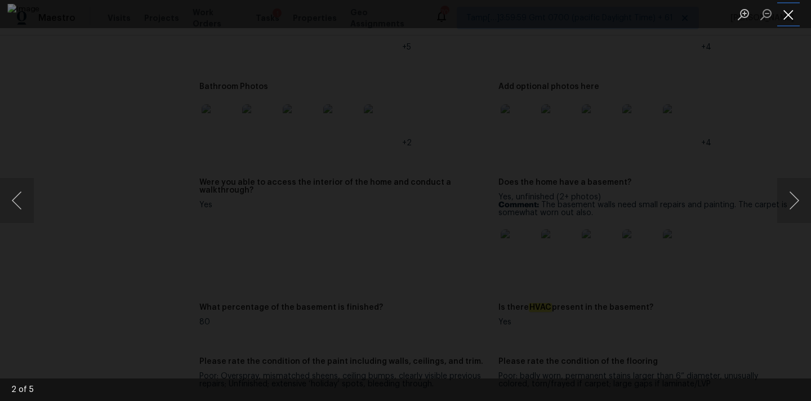
click at [785, 18] on button "Close lightbox" at bounding box center [789, 15] width 23 height 20
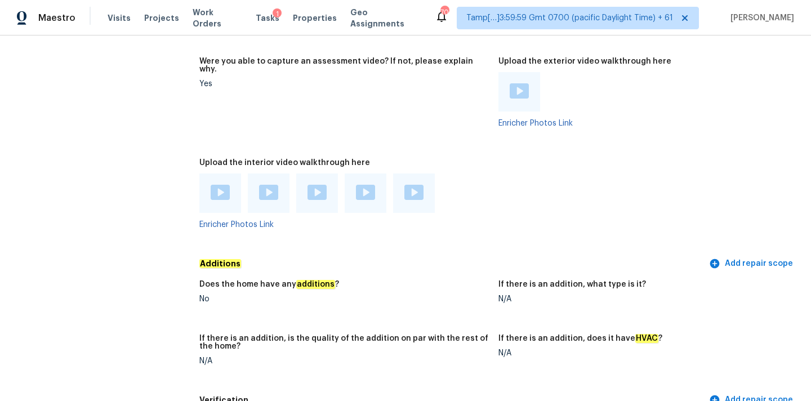
scroll to position [2252, 0]
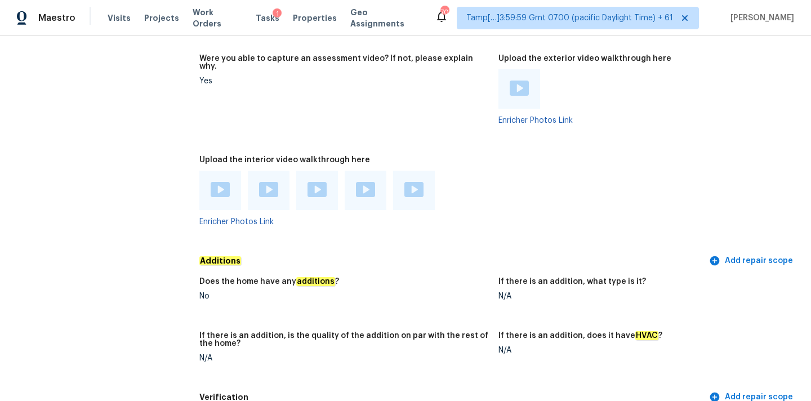
click at [216, 182] on img at bounding box center [220, 189] width 19 height 15
click at [262, 182] on img at bounding box center [268, 189] width 19 height 15
click at [314, 182] on img at bounding box center [317, 189] width 19 height 15
click at [361, 184] on img at bounding box center [365, 189] width 19 height 15
click at [413, 183] on img at bounding box center [414, 189] width 19 height 15
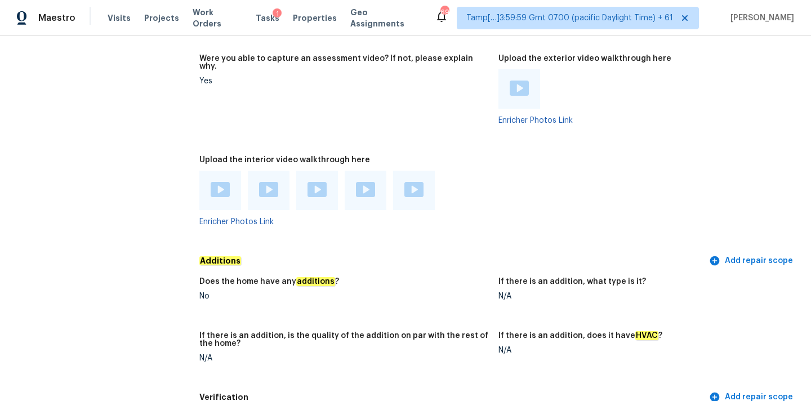
scroll to position [118, 0]
